Goal: Submit feedback/report problem: Submit feedback/report problem

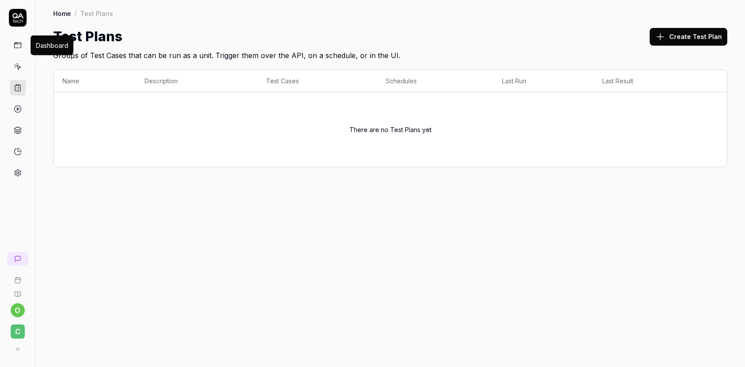
click at [17, 43] on icon at bounding box center [18, 45] width 8 height 8
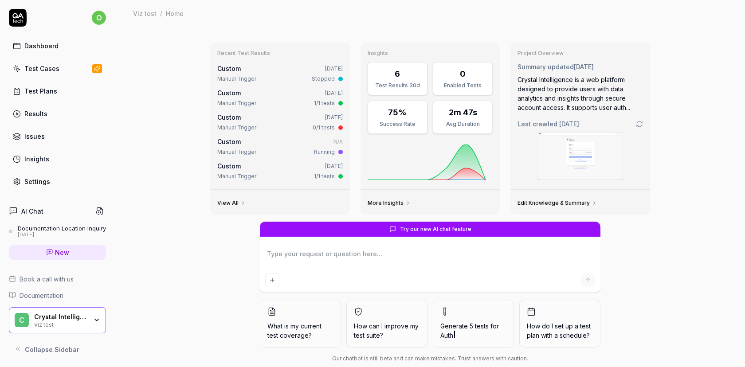
click at [49, 71] on div "Test Cases" at bounding box center [41, 68] width 35 height 9
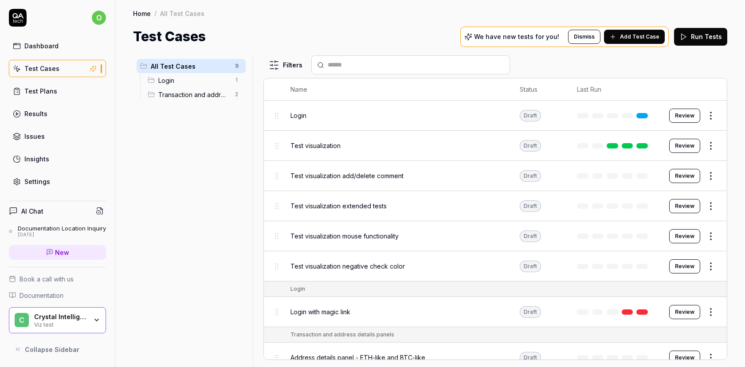
click at [180, 94] on span "Transaction and address details panels" at bounding box center [193, 94] width 71 height 9
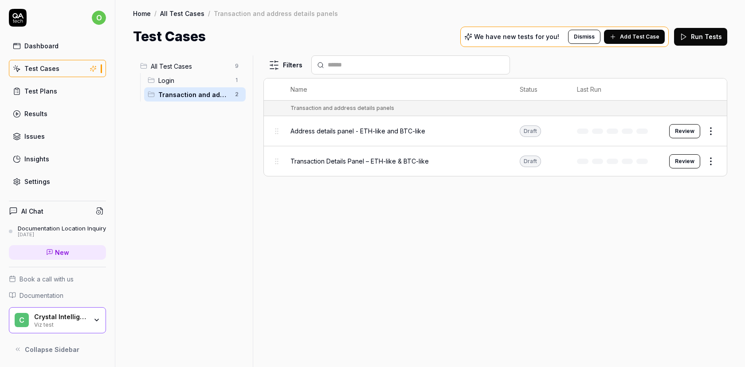
click at [683, 131] on button "Review" at bounding box center [684, 131] width 31 height 14
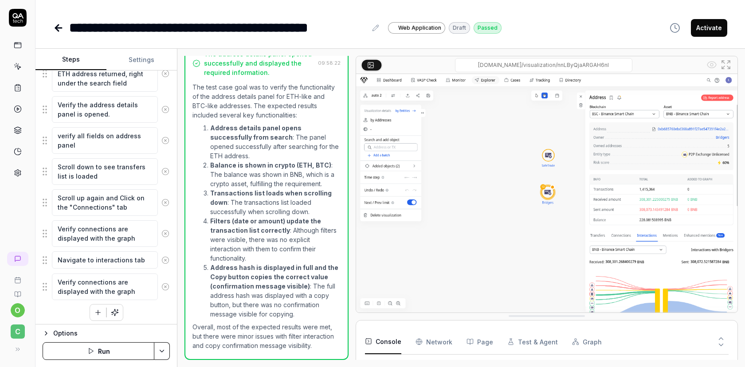
scroll to position [471, 0]
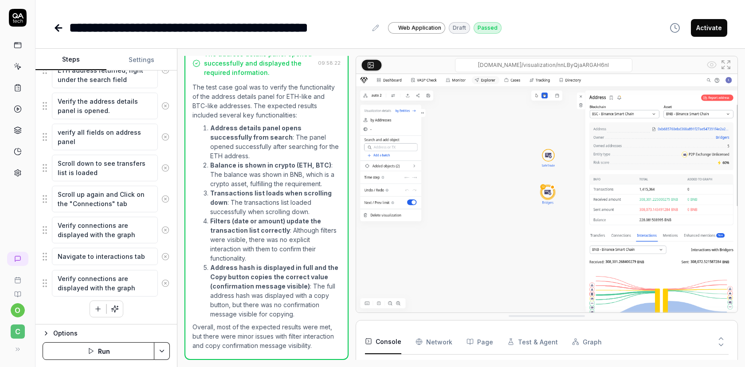
click at [122, 265] on div "Navigate to interactions tab" at bounding box center [106, 256] width 127 height 19
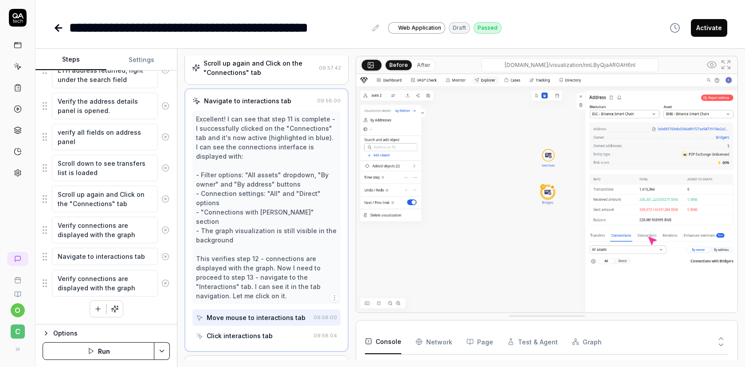
click at [65, 335] on div "Options" at bounding box center [111, 333] width 117 height 11
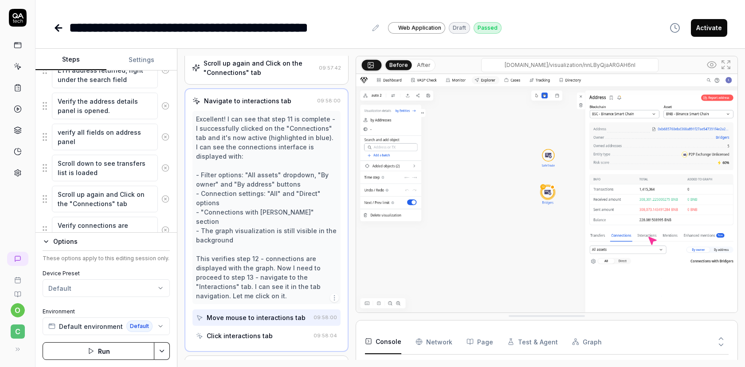
type textarea "*"
click at [137, 61] on button "Settings" at bounding box center [141, 59] width 71 height 21
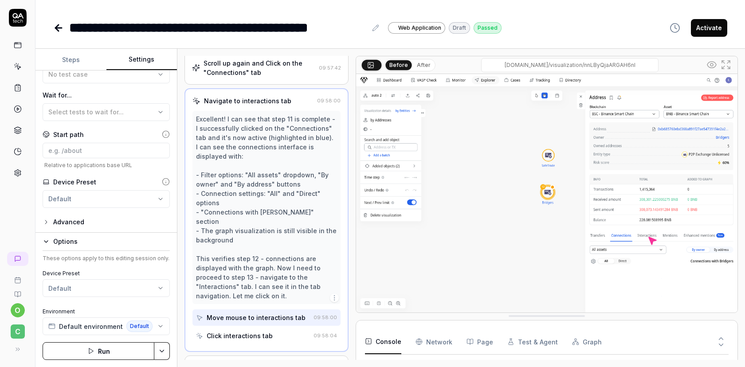
scroll to position [157, 0]
click at [68, 222] on div "Advanced" at bounding box center [68, 221] width 31 height 11
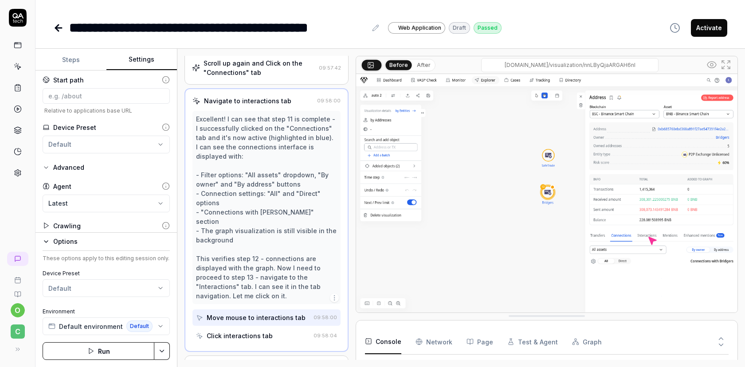
scroll to position [227, 0]
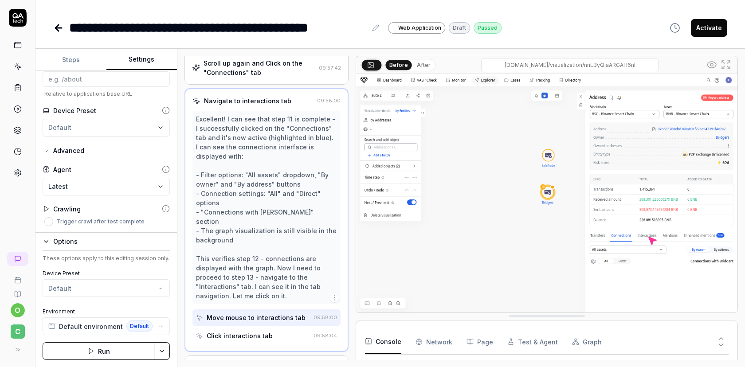
click at [154, 188] on body "**********" at bounding box center [372, 183] width 745 height 367
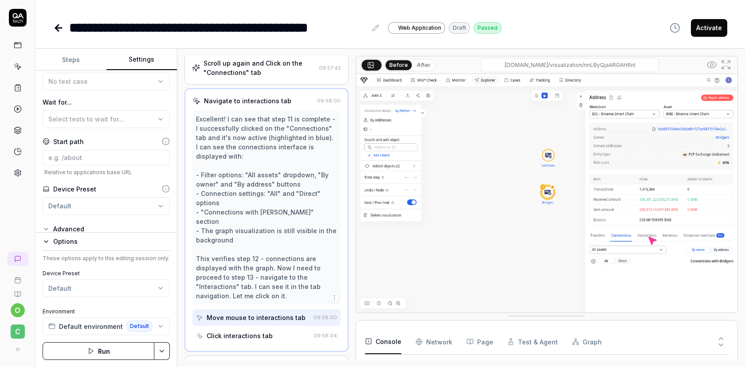
scroll to position [137, 0]
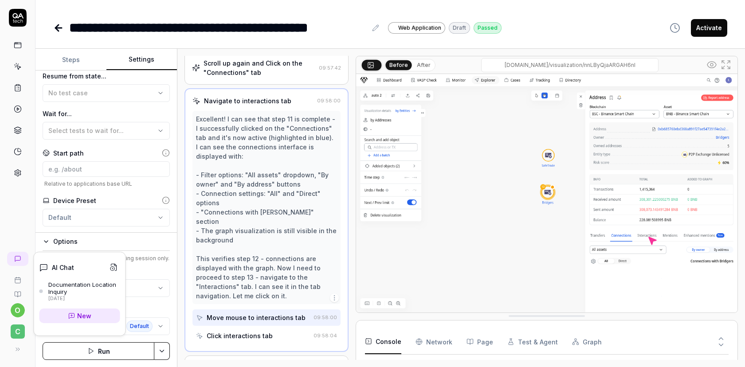
click at [16, 255] on icon at bounding box center [17, 258] width 7 height 7
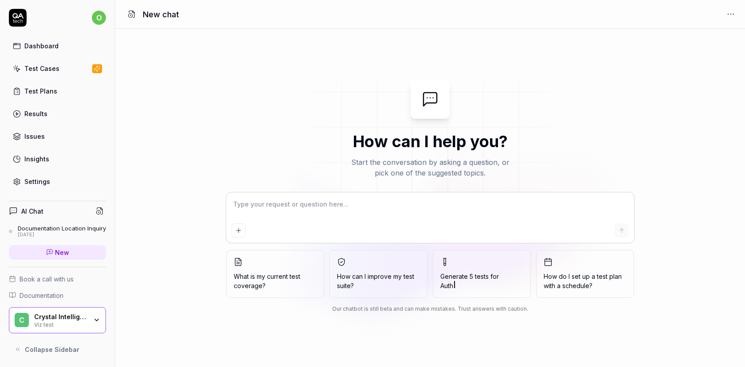
type textarea "*"
click at [260, 205] on textarea at bounding box center [429, 209] width 397 height 22
type textarea "C"
type textarea "*"
type textarea "Cr"
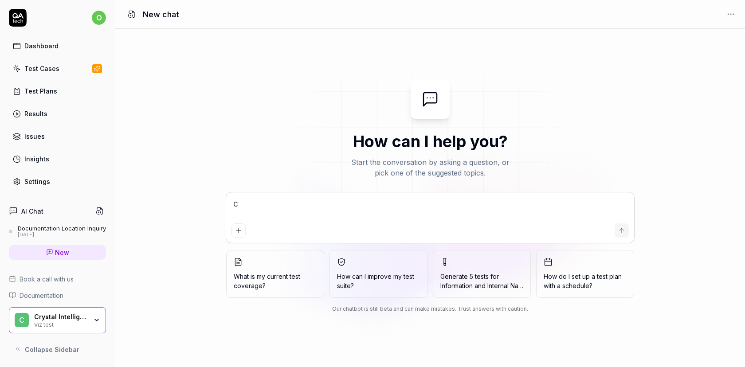
type textarea "*"
type textarea "Cre"
type textarea "*"
type textarea "Crea"
type textarea "*"
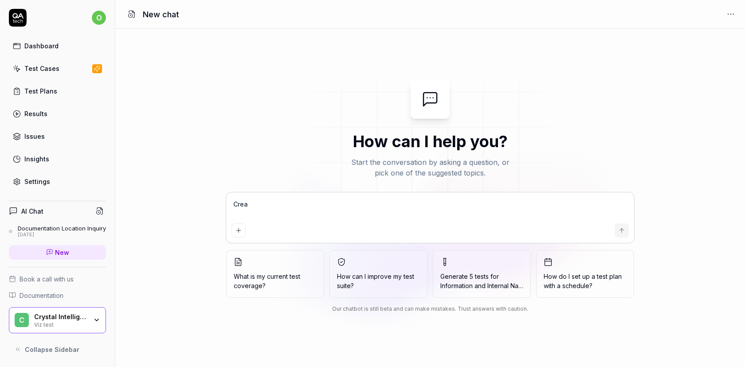
type textarea "Creat"
type textarea "*"
type textarea "Create"
type textarea "*"
type textarea "Create"
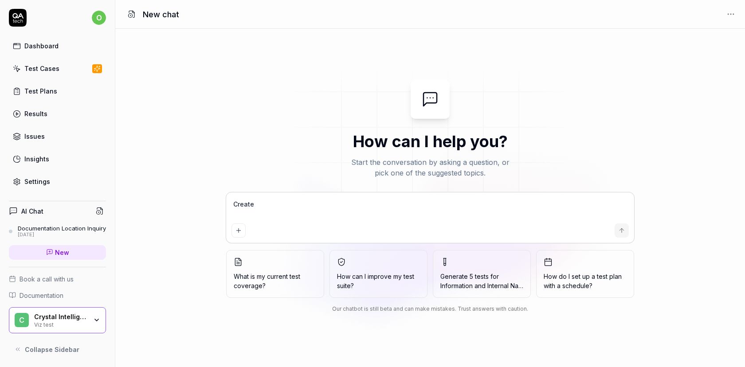
type textarea "*"
type textarea "Create a"
type textarea "*"
type textarea "Create au"
type textarea "*"
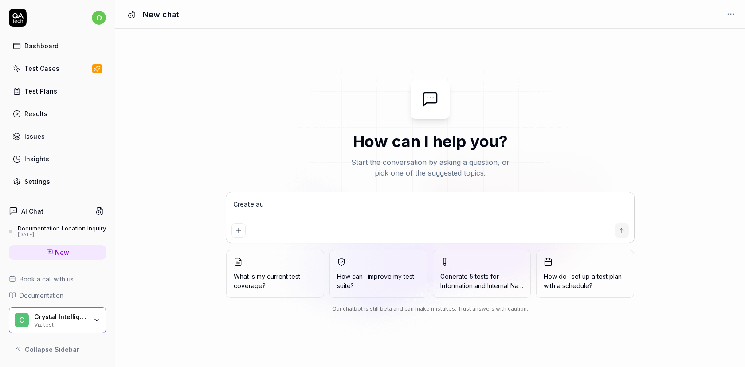
type textarea "Create aut"
type textarea "*"
type textarea "Create auto"
type textarea "*"
type textarea "Create auto"
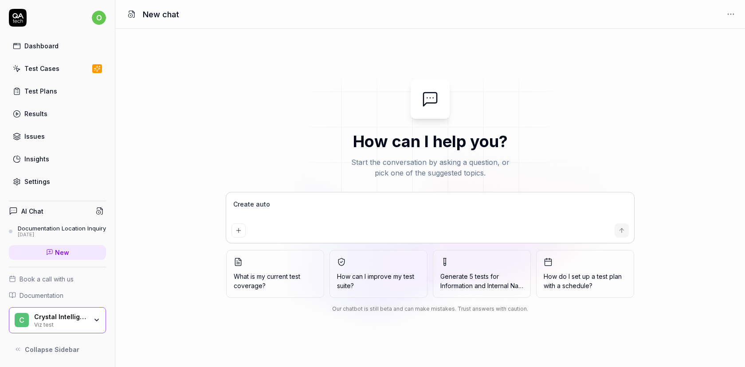
type textarea "*"
type textarea "Create auto t"
type textarea "*"
type textarea "Create auto te"
type textarea "*"
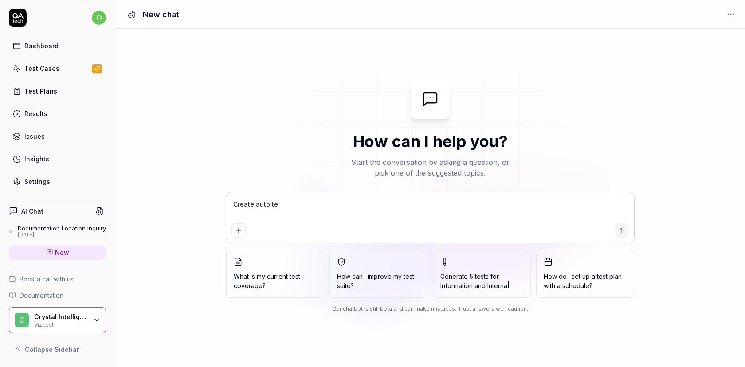
type textarea "Create auto tes"
type textarea "*"
type textarea "Create auto test"
type textarea "*"
type textarea "Create auto test"
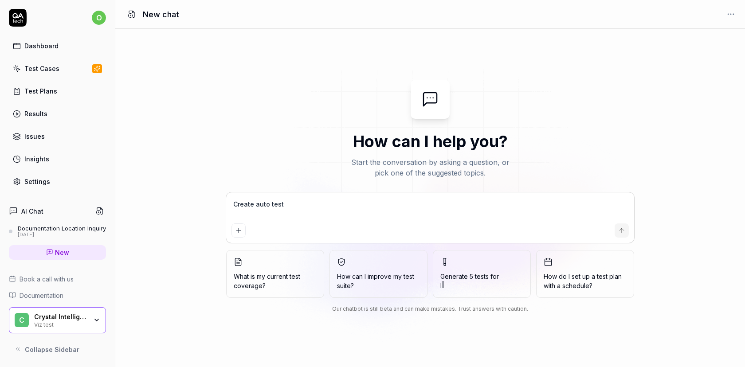
type textarea "*"
type textarea "Create auto test t"
type textarea "*"
type textarea "Create auto test to"
type textarea "*"
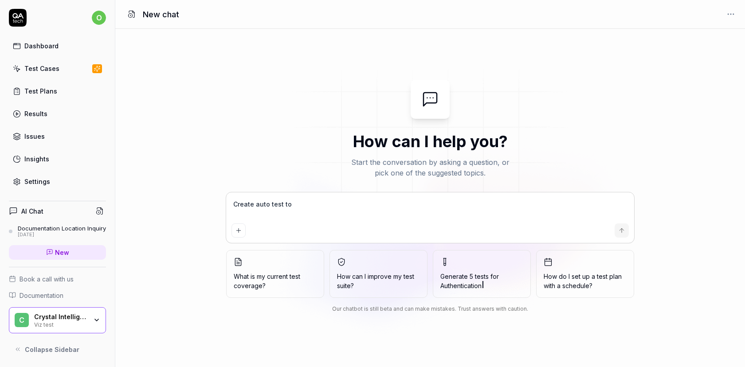
type textarea "Create auto test to"
type textarea "*"
type textarea "Create auto test to s"
type textarea "*"
type textarea "Create auto test to st"
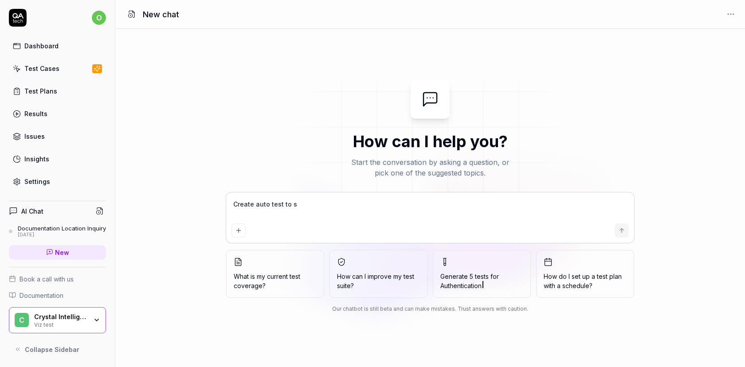
type textarea "*"
type textarea "Create auto test to sta"
type textarea "*"
type textarea "Create auto test to star"
type textarea "*"
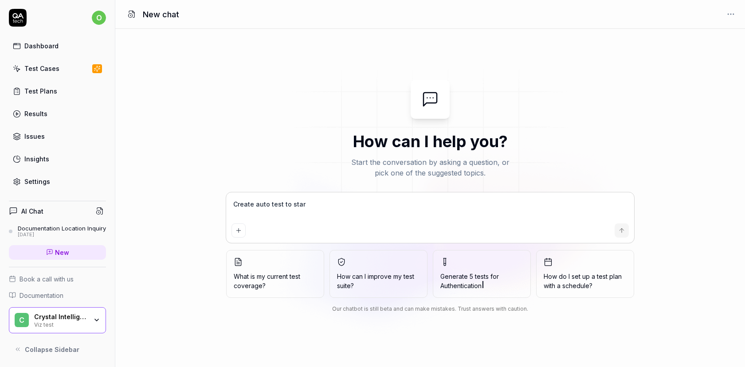
type textarea "Create auto test to start"
type textarea "*"
type textarea "Create auto test to start"
type textarea "*"
type textarea "Create auto test to start v"
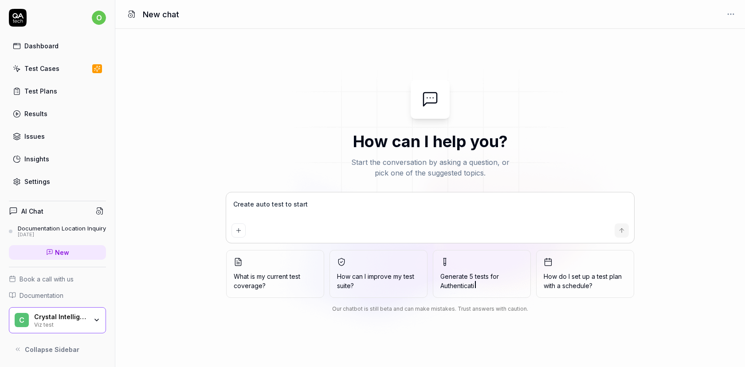
type textarea "*"
type textarea "Create auto test to start vi"
type textarea "*"
type textarea "Create auto test to start vis"
type textarea "*"
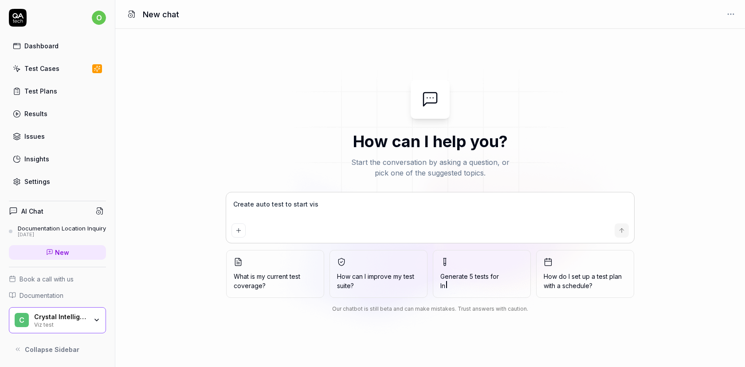
type textarea "Create auto test to start visu"
type textarea "*"
type textarea "Create auto test to start visua"
type textarea "*"
type textarea "Create auto test to start visual"
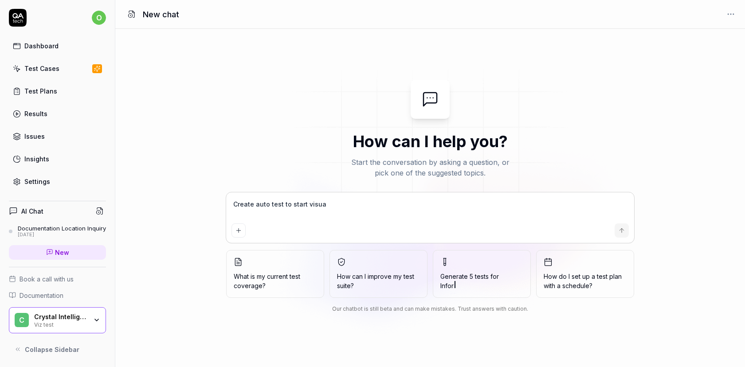
type textarea "*"
type textarea "Create auto test to start visualiz"
type textarea "*"
type textarea "Create auto test to start visualiza"
type textarea "*"
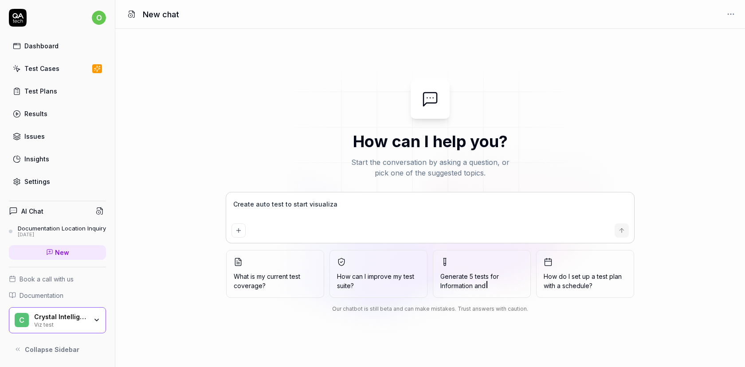
type textarea "Create auto test to start visualizat"
type textarea "*"
type textarea "Create auto test to start visualizati"
type textarea "*"
type textarea "Create auto test to start visualizatio"
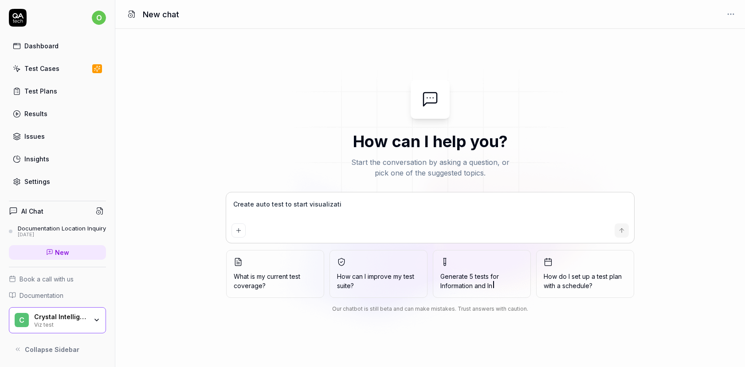
type textarea "*"
type textarea "Create auto test to start visualization"
type textarea "*"
type textarea "Create auto test to start visualization"
type textarea "*"
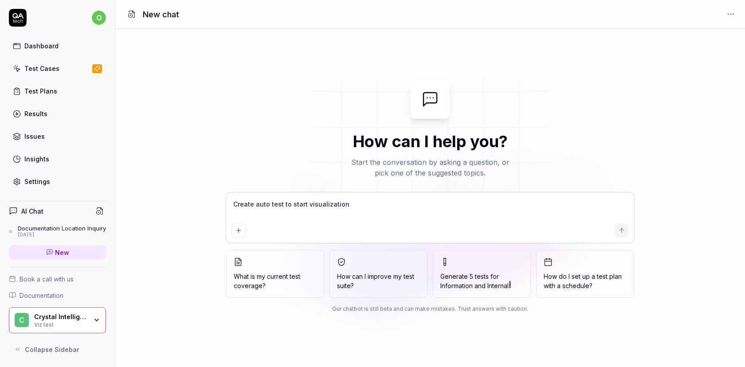
type textarea "Create auto test to start visualization f"
type textarea "*"
type textarea "Create auto test to start visualization fo"
type textarea "*"
type textarea "Create auto test to start visualization for"
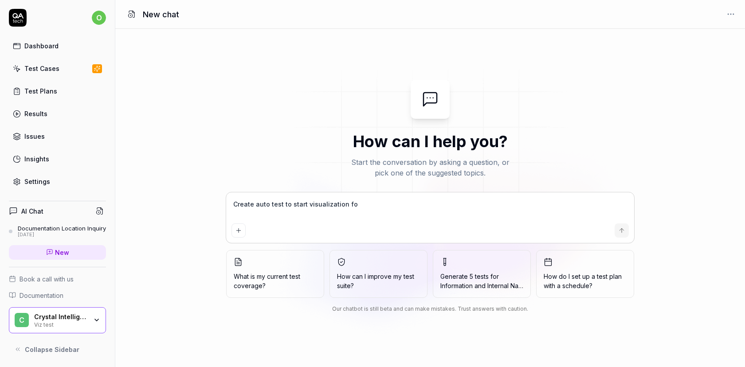
type textarea "*"
type textarea "Create auto test to start visualization for"
type textarea "*"
type textarea "Create auto test to start visualization for e"
type textarea "*"
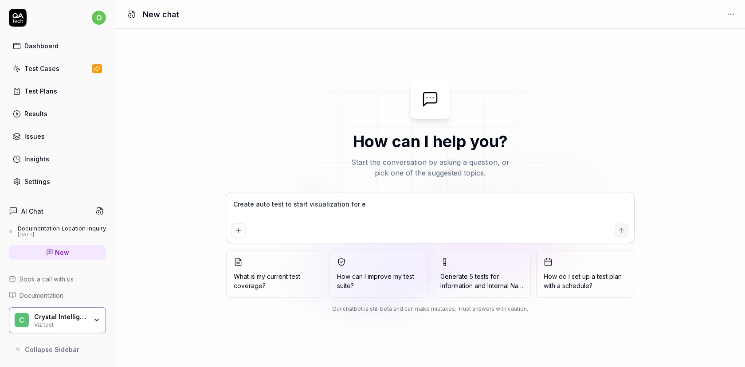
type textarea "Create auto test to start visualization for en"
type textarea "*"
type textarea "Create auto test to start visualization for ent"
type textarea "*"
type textarea "Create auto test to start visualization for enti"
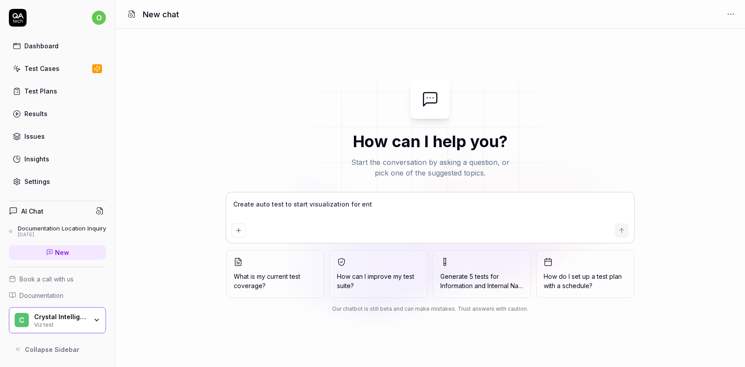
type textarea "*"
type textarea "Create auto test to start visualization for entit"
type textarea "*"
type textarea "Create auto test to start visualization for entity"
type textarea "*"
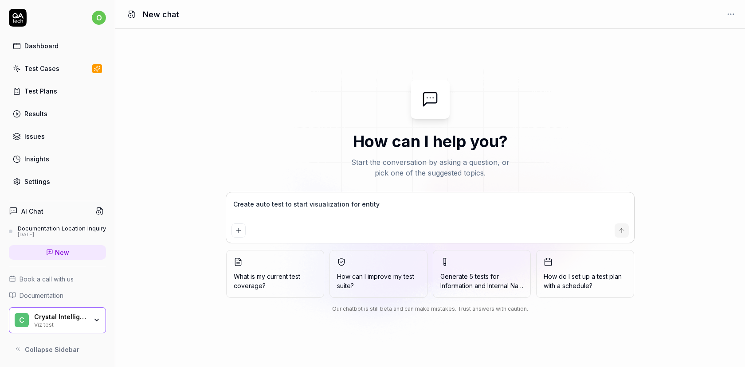
type textarea "Create auto test to start visualization for entity"
type textarea "*"
type textarea "Create auto test to start visualization for entity p"
type textarea "*"
type textarea "Create auto test to start visualization for entity pa"
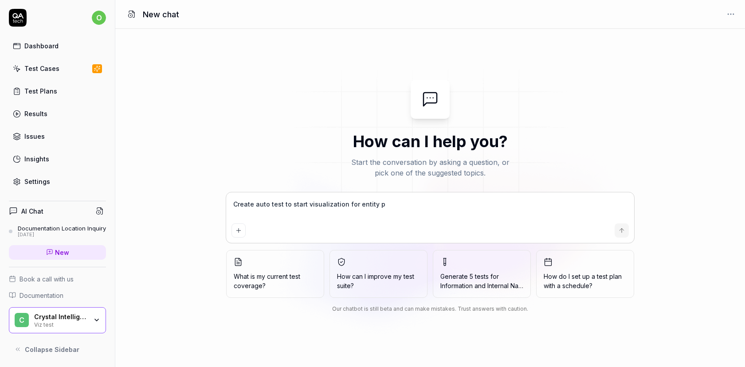
type textarea "*"
type textarea "Create auto test to start visualization for entity pag"
type textarea "*"
type textarea "Create auto test to start visualization for entity page"
type textarea "*"
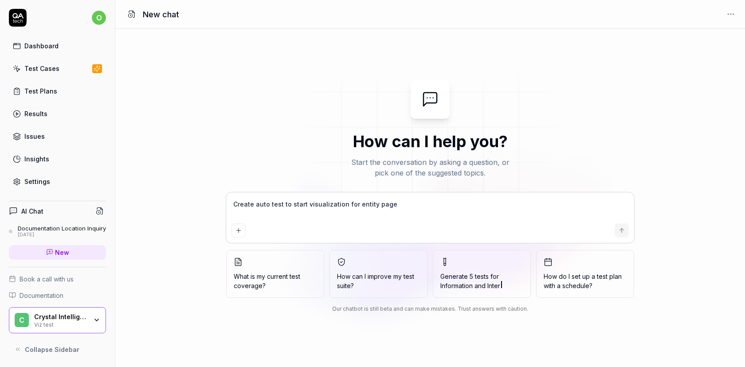
type textarea "Create auto test to start visualization for entity page"
type textarea "*"
type textarea "Create auto test to start visualization for entity page t"
type textarea "*"
type textarea "Create auto test to start visualization for entity page to"
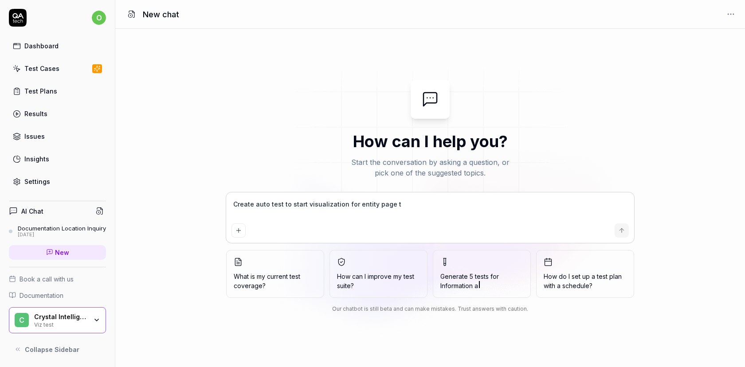
type textarea "*"
type textarea "Create auto test to start visualization for entity page to"
type textarea "*"
type textarea "Create auto test to start visualization for entity page to c"
type textarea "*"
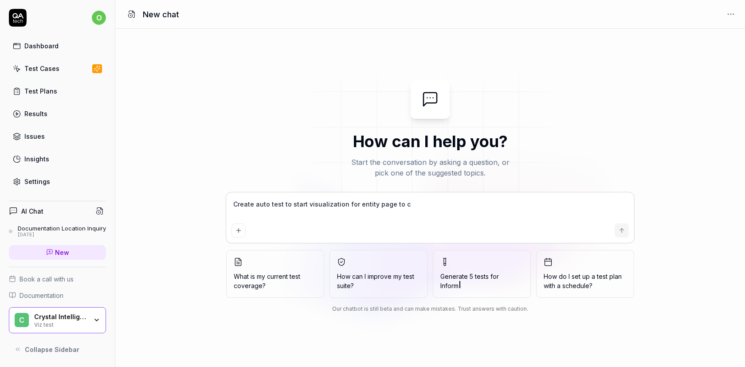
type textarea "Create auto test to start visualization for entity page to ch"
type textarea "*"
type textarea "Create auto test to start visualization for entity page to che"
type textarea "*"
type textarea "Create auto test to start visualization for entity page to chec"
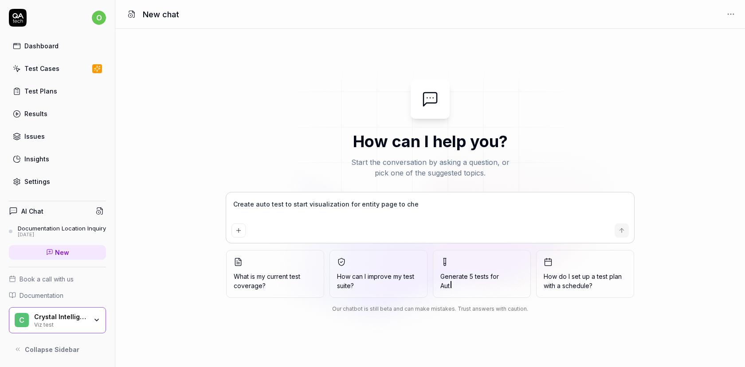
type textarea "*"
type textarea "Create auto test to start visualization for entity page to check"
type textarea "*"
type textarea "Create auto test to start visualization for entity page to check"
type textarea "*"
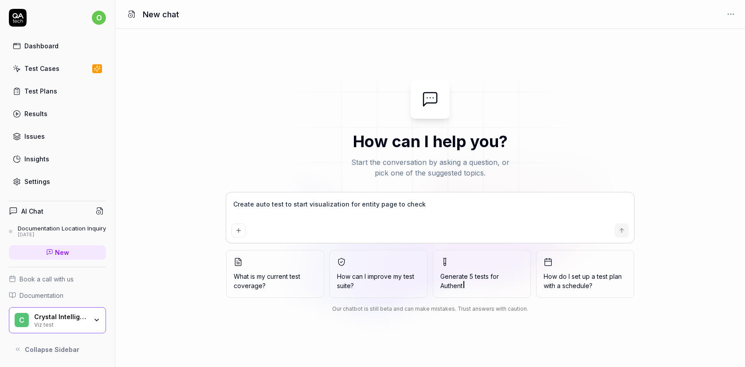
type textarea "Create auto test to start visualization for entity page to check t"
type textarea "*"
type textarea "Create auto test to start visualization for entity page to check th"
type textarea "*"
type textarea "Create auto test to start visualization for entity page to check tha"
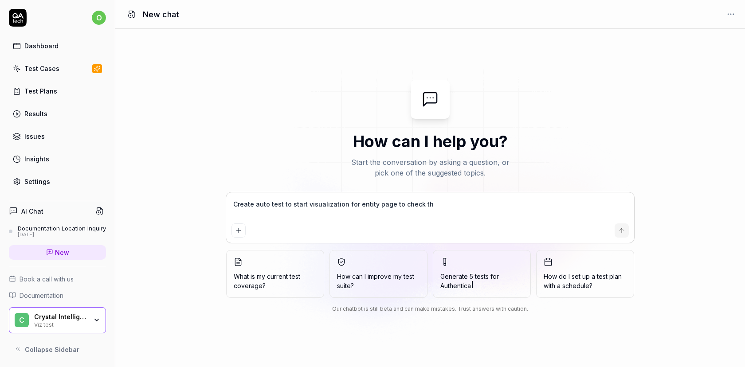
type textarea "*"
type textarea "Create auto test to start visualization for entity page to check that"
type textarea "*"
type textarea "Create auto test to start visualization for entity page to check that"
type textarea "*"
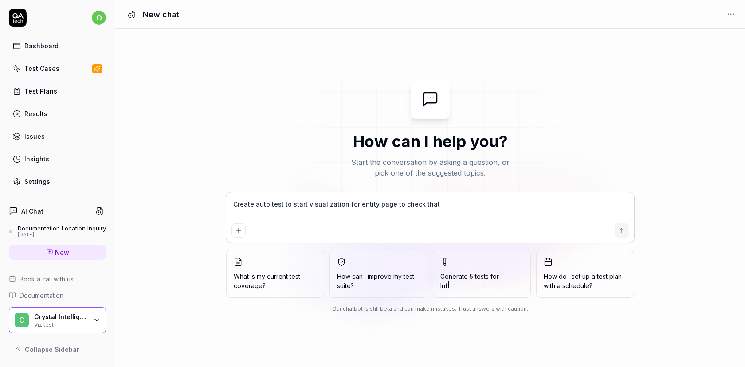
type textarea "Create auto test to start visualization for entity page to check that i"
type textarea "*"
type textarea "Create auto test to start visualization for entity page to check that it"
type textarea "*"
type textarea "Create auto test to start visualization for entity page to check that it"
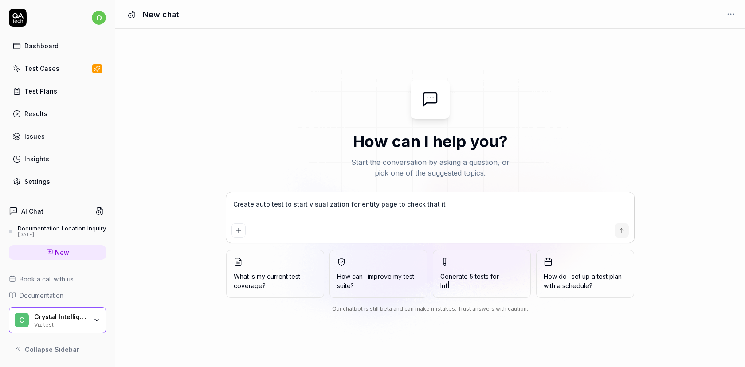
type textarea "*"
type textarea "Create auto test to start visualization for entity page to check that it i"
type textarea "*"
type textarea "Create auto test to start visualization for entity page to check that it is"
type textarea "*"
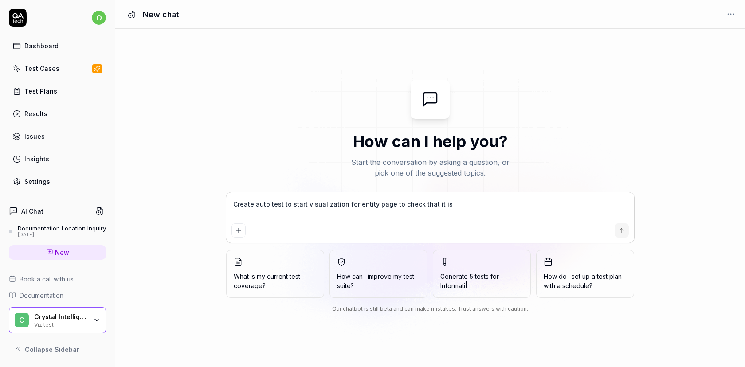
type textarea "Create auto test to start visualization for entity page to check that it is"
type textarea "*"
type textarea "Create auto test to start visualization for entity page to check that it is b"
type textarea "*"
type textarea "Create auto test to start visualization for entity page to check that it is bu"
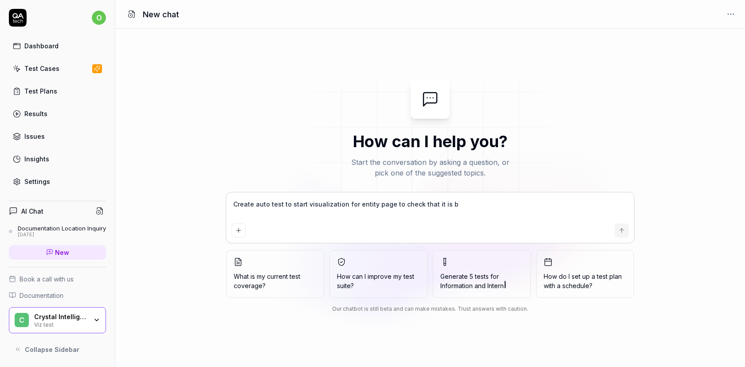
type textarea "*"
type textarea "Create auto test to start visualization for entity page to check that it is [PE…"
type textarea "*"
type textarea "Create auto test to start visualization for entity page to check that it is buil"
type textarea "*"
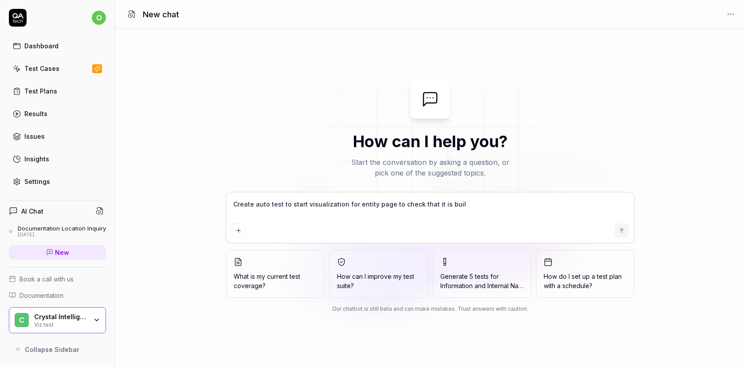
type textarea "Create auto test to start visualization for entity page to check that it is bui…"
type textarea "*"
type textarea "Create auto test to start visualization for entity page to check that it is bui…"
type textarea "*"
drag, startPoint x: 475, startPoint y: 205, endPoint x: 186, endPoint y: 199, distance: 288.8
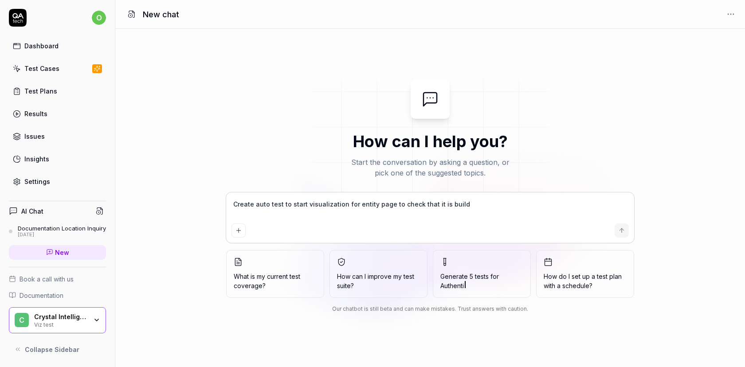
click at [186, 199] on div "How can I help you? Start the conversation by asking a question, or pick one of…" at bounding box center [430, 198] width 630 height 237
click at [35, 71] on div "Test Cases" at bounding box center [41, 68] width 35 height 9
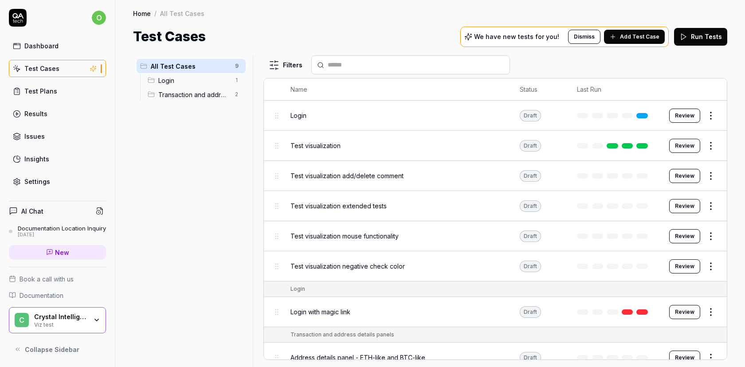
click at [207, 102] on ul "All Test Cases 9 Login 1 Transaction and address details panels 2" at bounding box center [191, 80] width 116 height 50
click at [206, 98] on span "Transaction and address details panels" at bounding box center [193, 94] width 71 height 9
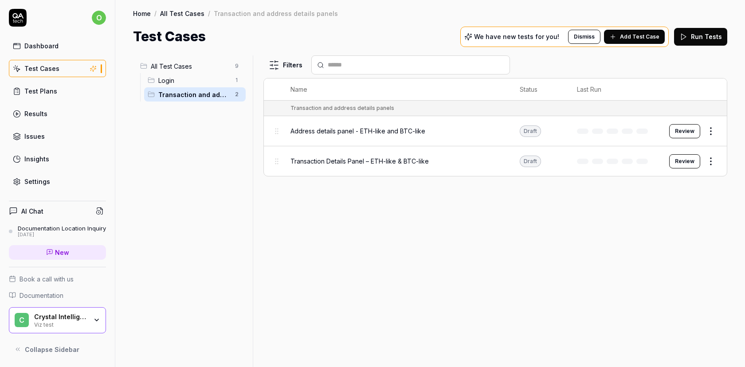
click at [710, 129] on html "o Dashboard Test Cases Test Plans Results Issues Insights Settings AI Chat Docu…" at bounding box center [372, 183] width 745 height 367
drag, startPoint x: 290, startPoint y: 128, endPoint x: 442, endPoint y: 137, distance: 152.4
click at [442, 137] on html "o Dashboard Test Cases Test Plans Results Issues Insights Settings AI Chat Docu…" at bounding box center [372, 183] width 745 height 367
copy span "Address details panel - ETH-like and BTC-like"
click at [47, 208] on div "AI Chat" at bounding box center [57, 211] width 97 height 13
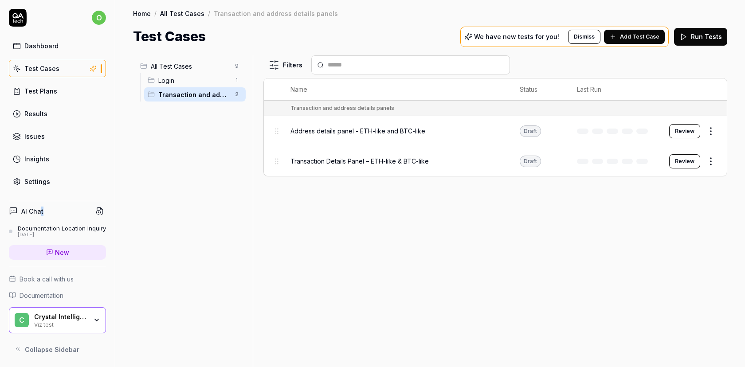
click at [42, 210] on h4 "AI Chat" at bounding box center [32, 211] width 22 height 9
click at [21, 208] on h4 "AI Chat" at bounding box center [32, 211] width 22 height 9
click at [11, 212] on icon at bounding box center [13, 211] width 9 height 9
click at [17, 208] on icon at bounding box center [13, 211] width 9 height 9
click at [14, 210] on icon at bounding box center [13, 211] width 9 height 9
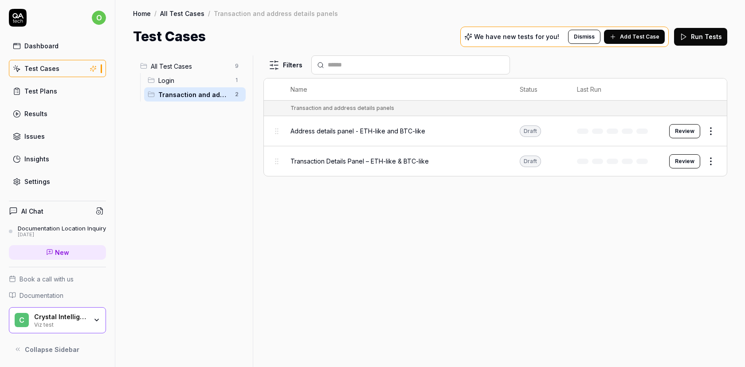
click at [14, 210] on icon at bounding box center [13, 211] width 9 height 9
drag, startPoint x: 14, startPoint y: 210, endPoint x: 40, endPoint y: 212, distance: 25.9
click at [15, 210] on icon at bounding box center [13, 211] width 9 height 9
drag, startPoint x: 40, startPoint y: 212, endPoint x: 57, endPoint y: 212, distance: 16.9
click at [40, 212] on h4 "AI Chat" at bounding box center [32, 211] width 22 height 9
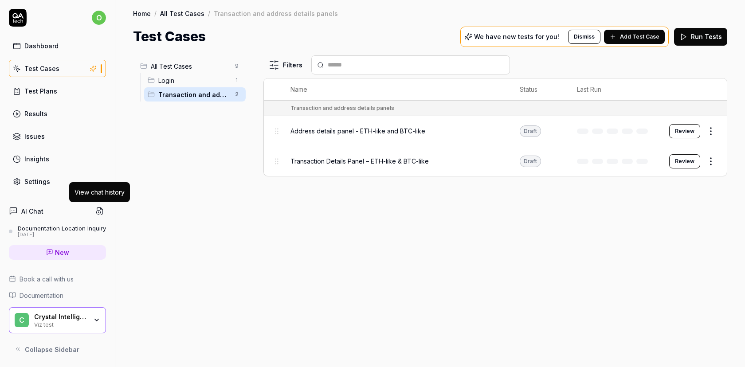
click at [98, 210] on circle at bounding box center [99, 212] width 4 height 4
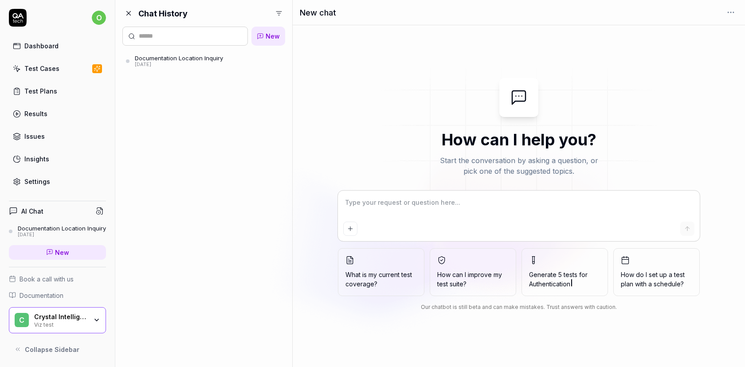
click at [390, 207] on textarea at bounding box center [518, 207] width 351 height 22
type textarea "*"
type textarea "p"
type textarea "*"
type textarea "pl"
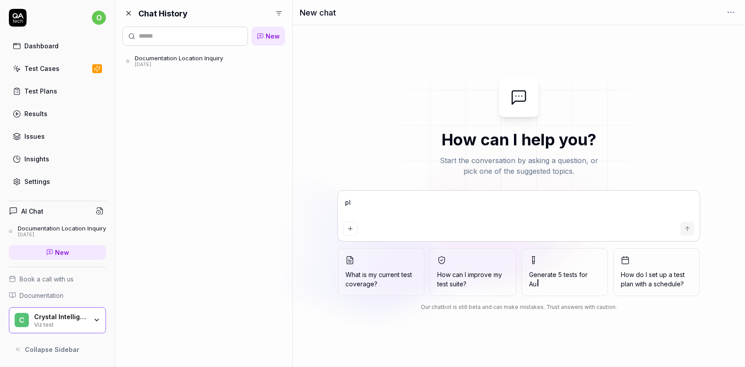
type textarea "*"
type textarea "ple"
type textarea "*"
type textarea "plea"
type textarea "*"
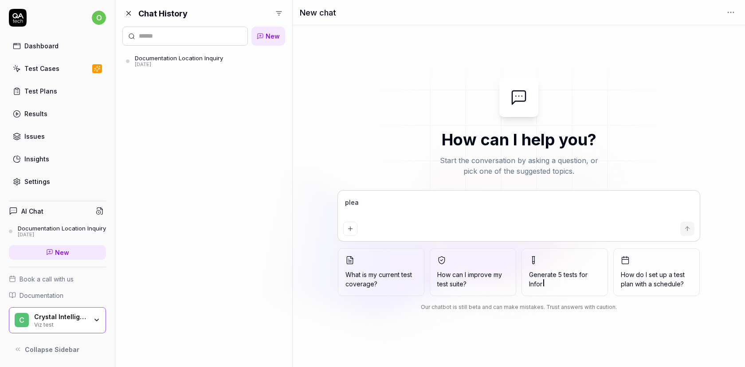
type textarea "pleas"
type textarea "*"
type textarea "please"
type textarea "*"
type textarea "please"
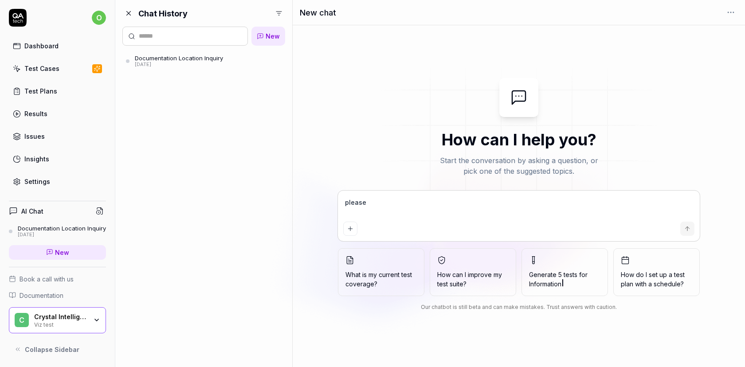
type textarea "*"
type textarea "please i"
type textarea "*"
type textarea "please in"
type textarea "*"
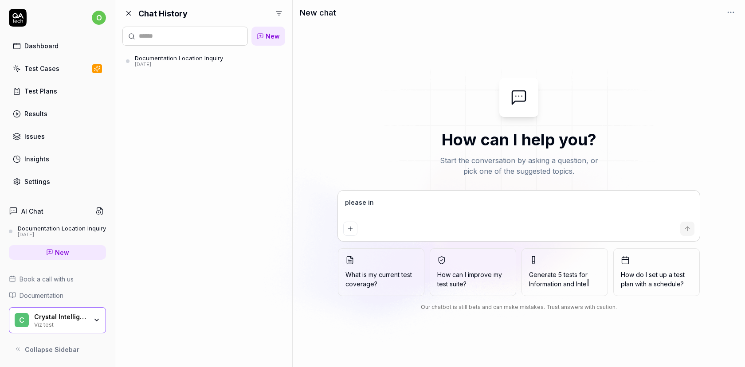
type textarea "please i"
type textarea "*"
type textarea "please im"
type textarea "*"
type textarea "please imp"
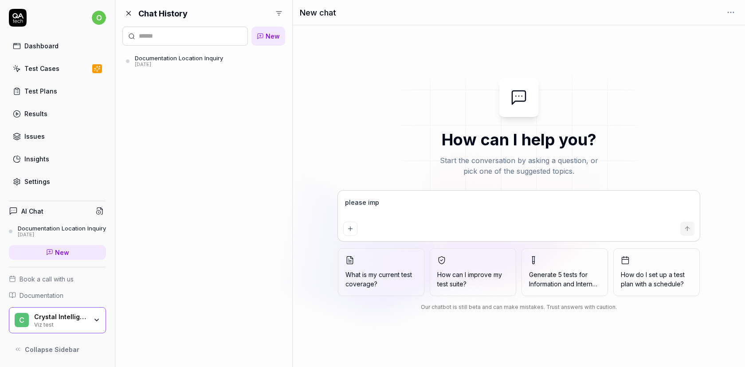
type textarea "*"
type textarea "please impr"
type textarea "*"
type textarea "please impro"
type textarea "*"
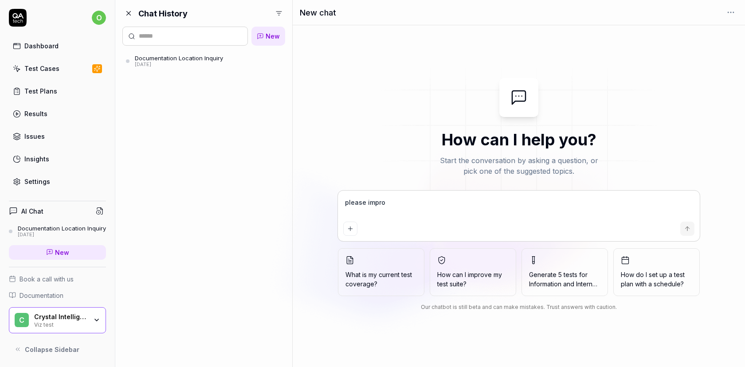
type textarea "please improv"
type textarea "*"
type textarea "please improve"
type textarea "*"
type textarea "please improve"
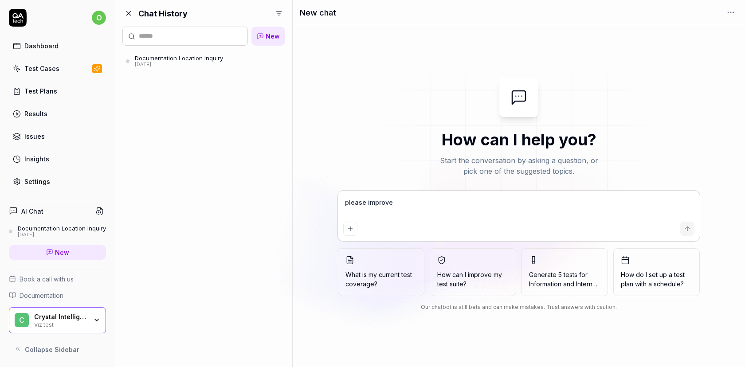
type textarea "*"
type textarea "please improve Address details panel - ETH-like and BTC-like"
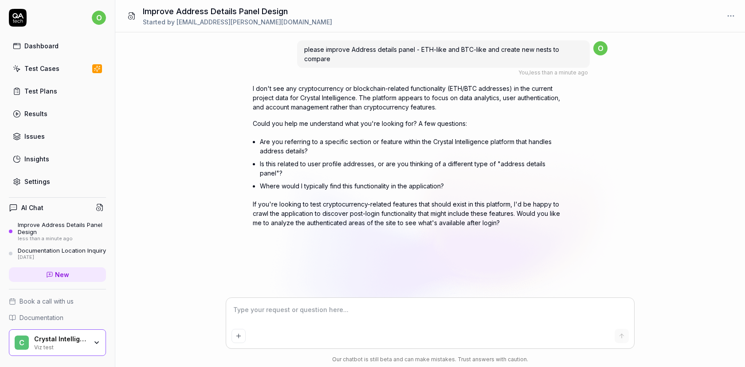
click at [34, 212] on h4 "AI Chat" at bounding box center [32, 207] width 22 height 9
click at [10, 209] on icon at bounding box center [13, 207] width 7 height 7
click at [14, 208] on icon at bounding box center [13, 208] width 9 height 9
click at [38, 208] on h4 "AI Chat" at bounding box center [32, 207] width 22 height 9
click at [51, 68] on div "Test Cases" at bounding box center [41, 68] width 35 height 9
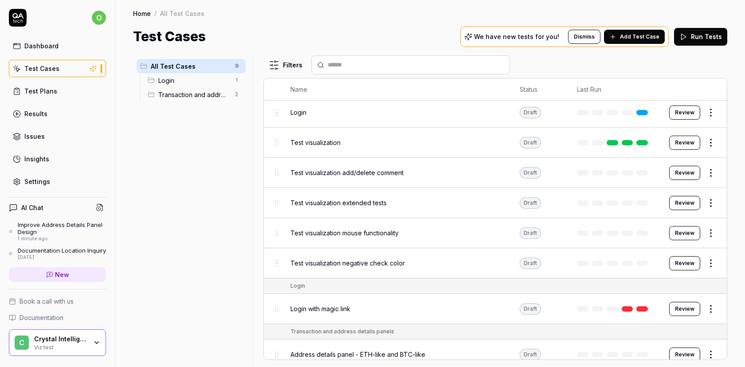
scroll to position [8, 0]
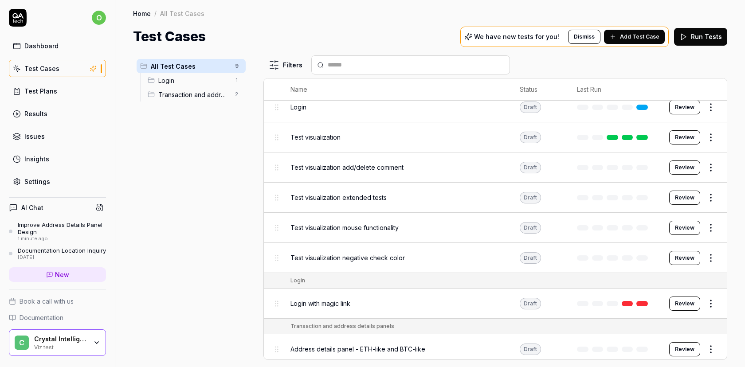
click at [675, 258] on button "Review" at bounding box center [684, 258] width 31 height 14
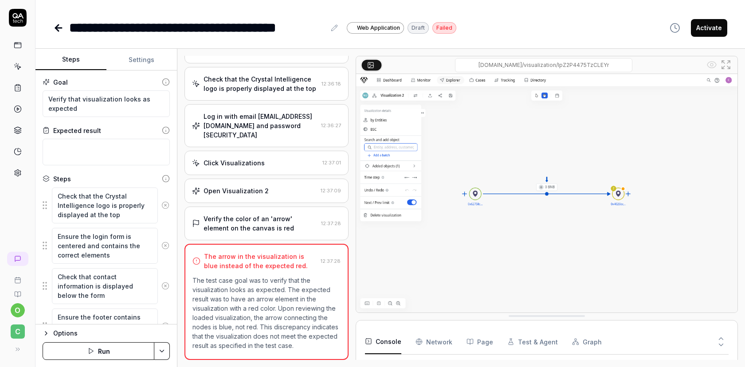
click at [59, 29] on icon at bounding box center [58, 28] width 11 height 11
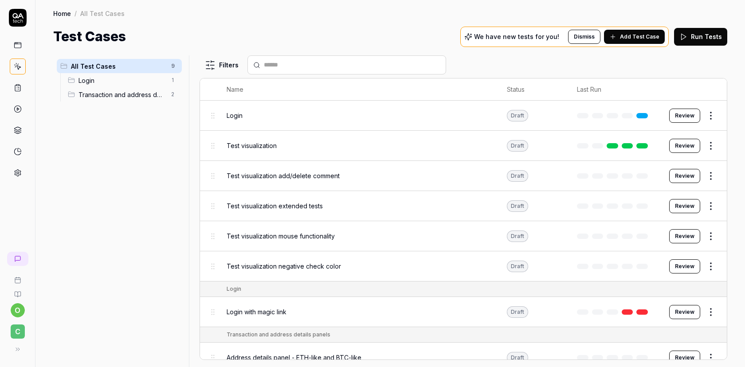
click at [246, 144] on span "Test visualization" at bounding box center [252, 145] width 50 height 9
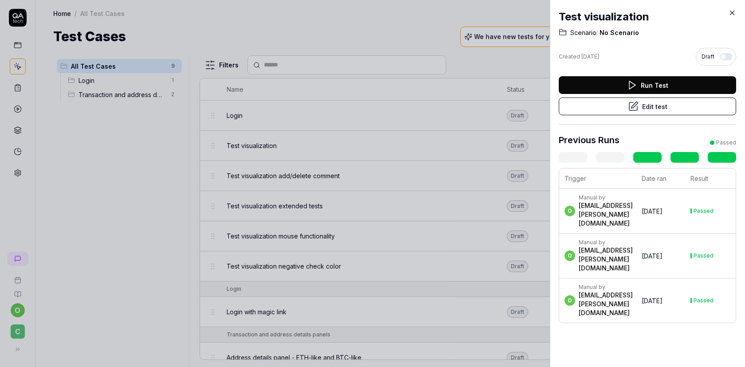
click at [630, 109] on icon at bounding box center [633, 106] width 11 height 11
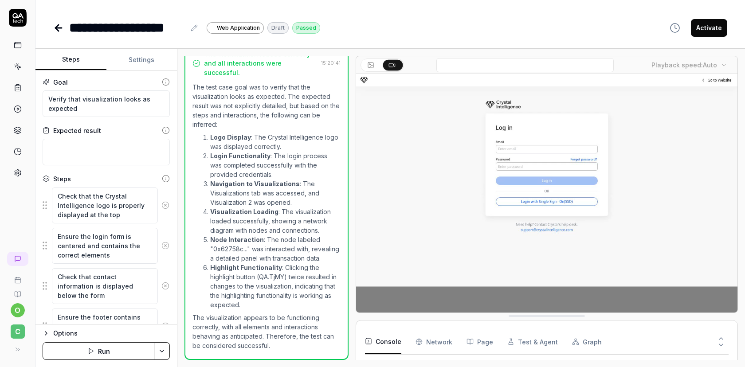
scroll to position [614, 0]
